Goal: Entertainment & Leisure: Consume media (video, audio)

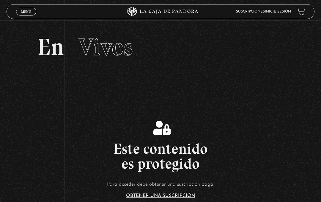
click at [284, 11] on link "Inicie sesión" at bounding box center [278, 12] width 26 height 4
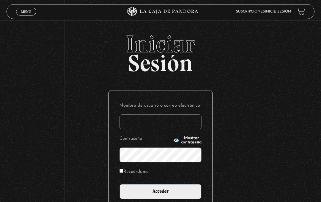
type input "abril980424@gmail.com"
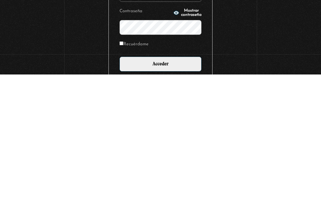
click at [194, 134] on p "Contraseña Mostrar contraseña" at bounding box center [160, 148] width 82 height 28
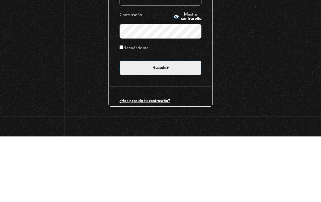
click at [176, 78] on button "Mostrar contraseña" at bounding box center [187, 82] width 28 height 8
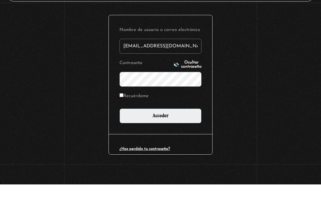
click at [136, 109] on label "Recuérdame" at bounding box center [133, 113] width 29 height 8
click at [123, 111] on input "Recuérdame" at bounding box center [121, 113] width 4 height 4
checkbox input "true"
click at [182, 126] on input "Acceder" at bounding box center [160, 133] width 82 height 15
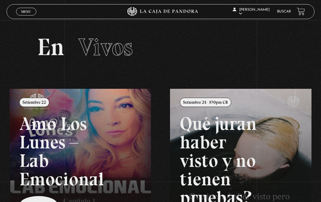
click at [26, 11] on span "Menu" at bounding box center [26, 12] width 10 height 4
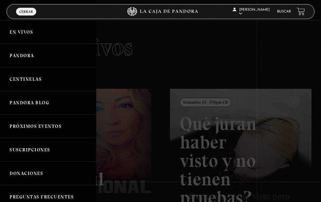
click at [40, 63] on link "Pandora" at bounding box center [48, 55] width 96 height 23
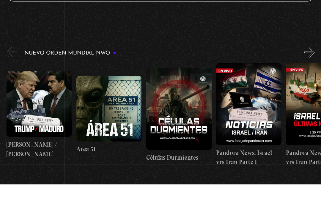
scroll to position [57, 0]
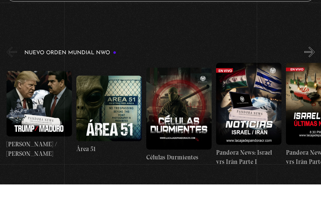
click at [108, 105] on figure at bounding box center [108, 125] width 65 height 65
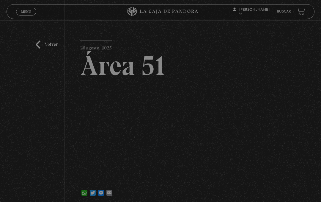
click at [184, 79] on h2 "Área 51" at bounding box center [160, 65] width 160 height 27
